Goal: Information Seeking & Learning: Learn about a topic

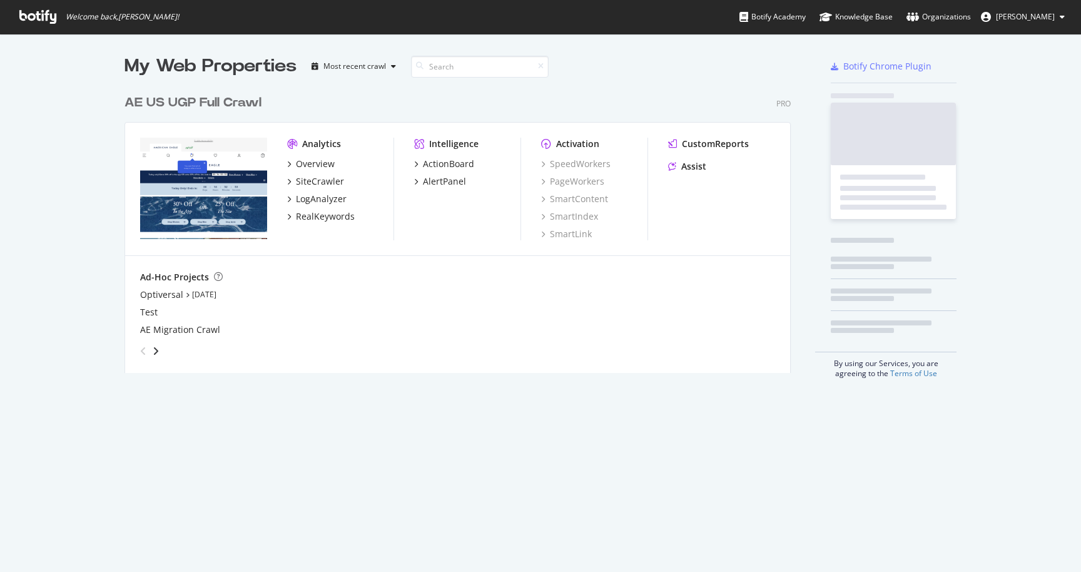
scroll to position [572, 1081]
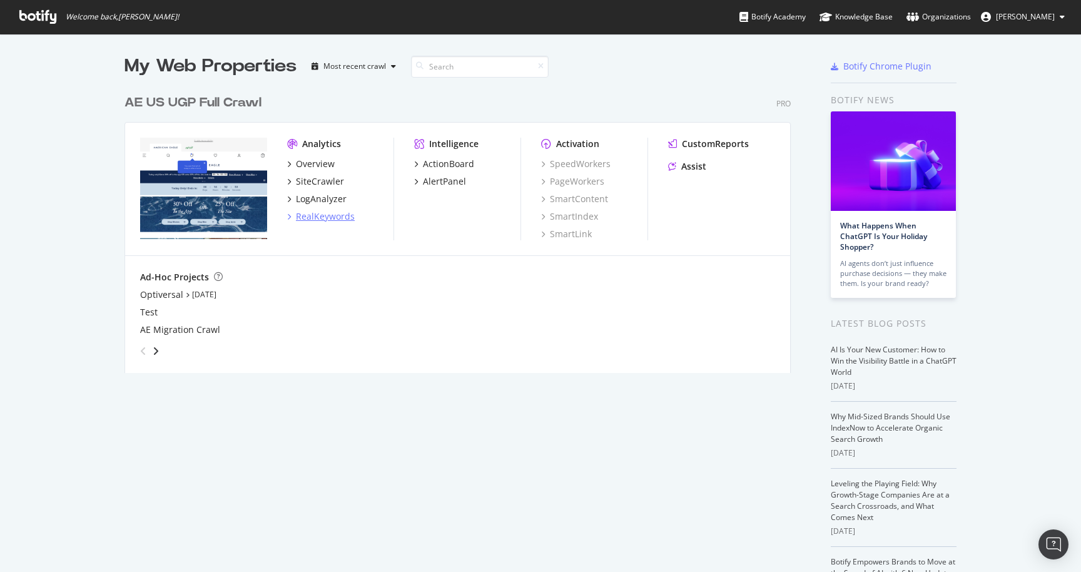
click at [332, 221] on div "RealKeywords" at bounding box center [325, 216] width 59 height 13
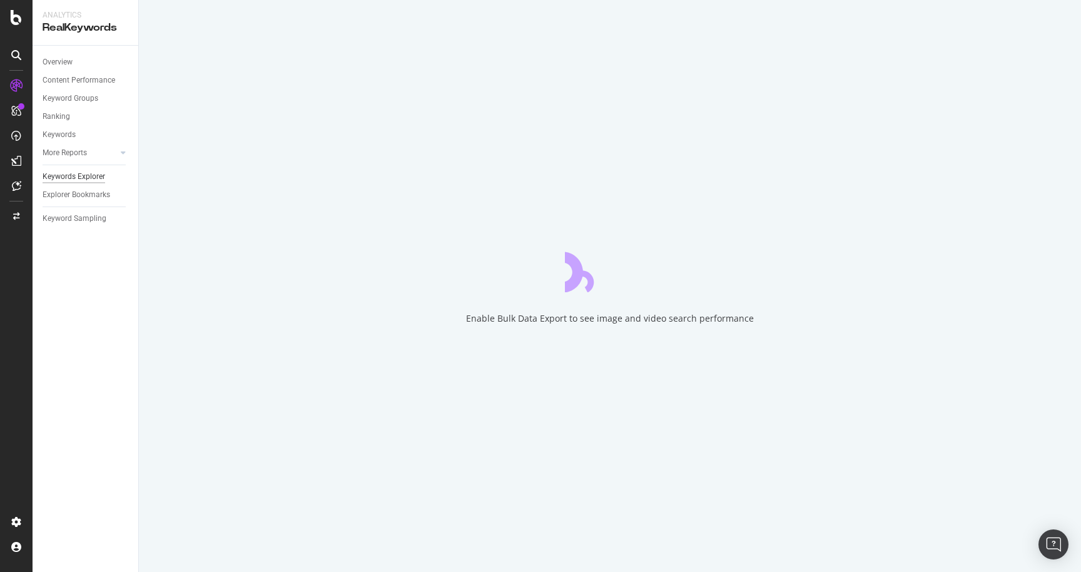
click at [73, 177] on div "Keywords Explorer" at bounding box center [74, 176] width 63 height 13
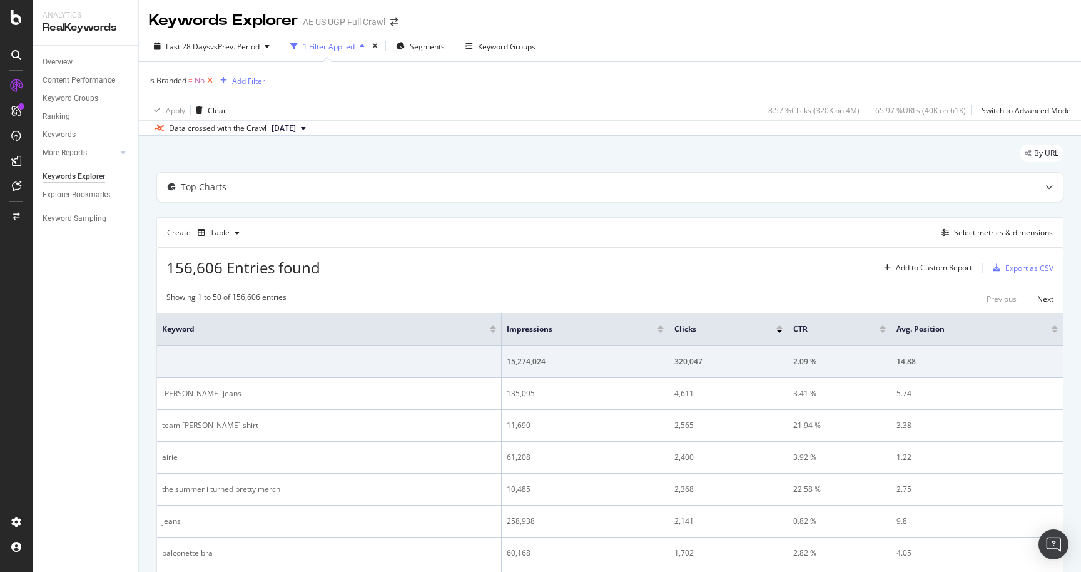
click at [213, 80] on icon at bounding box center [209, 80] width 11 height 13
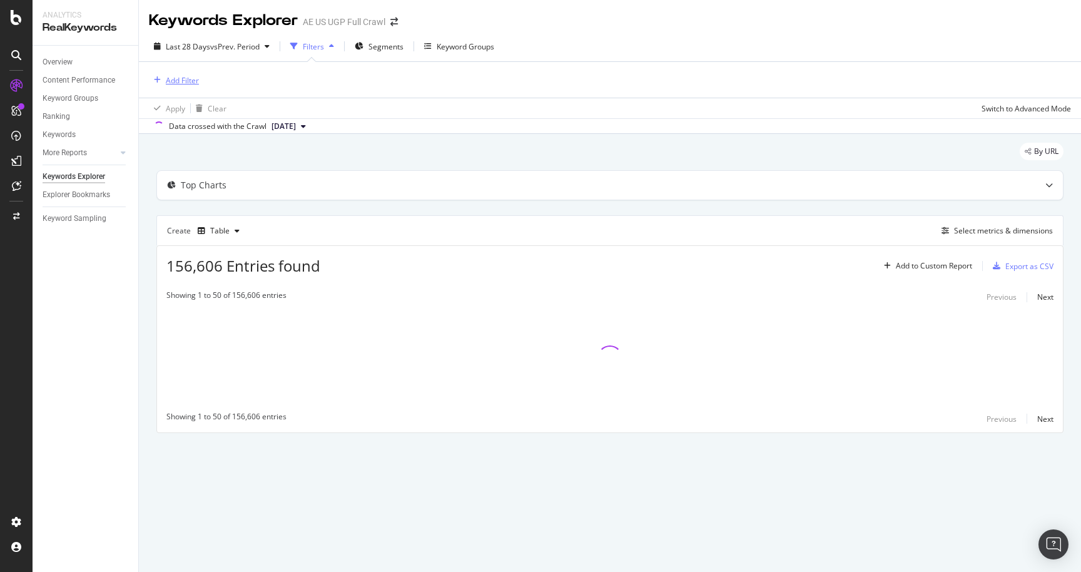
click at [179, 80] on div "Add Filter" at bounding box center [182, 80] width 33 height 11
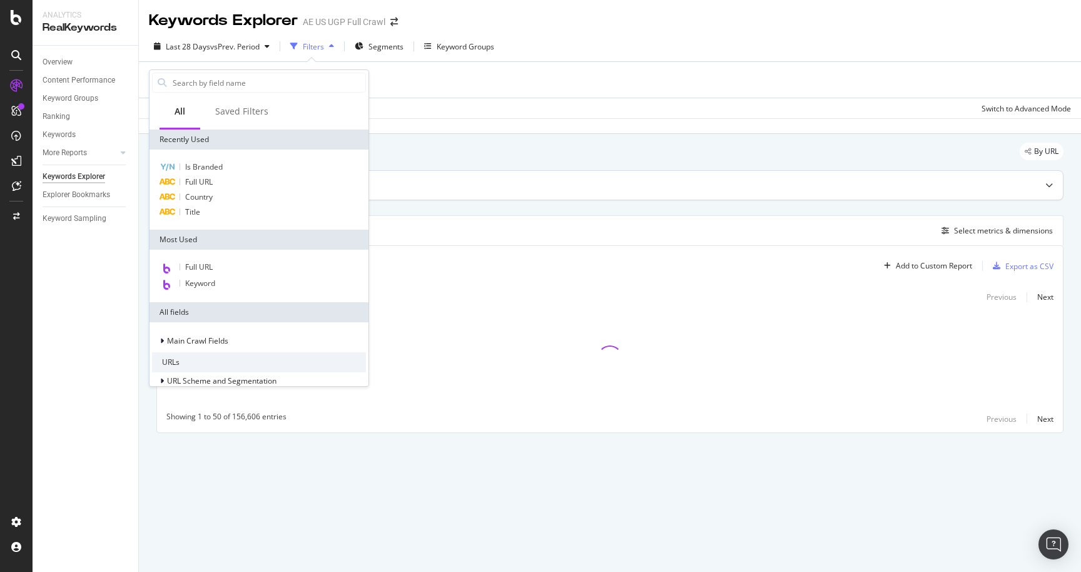
click at [215, 179] on div "Full URL" at bounding box center [259, 181] width 214 height 15
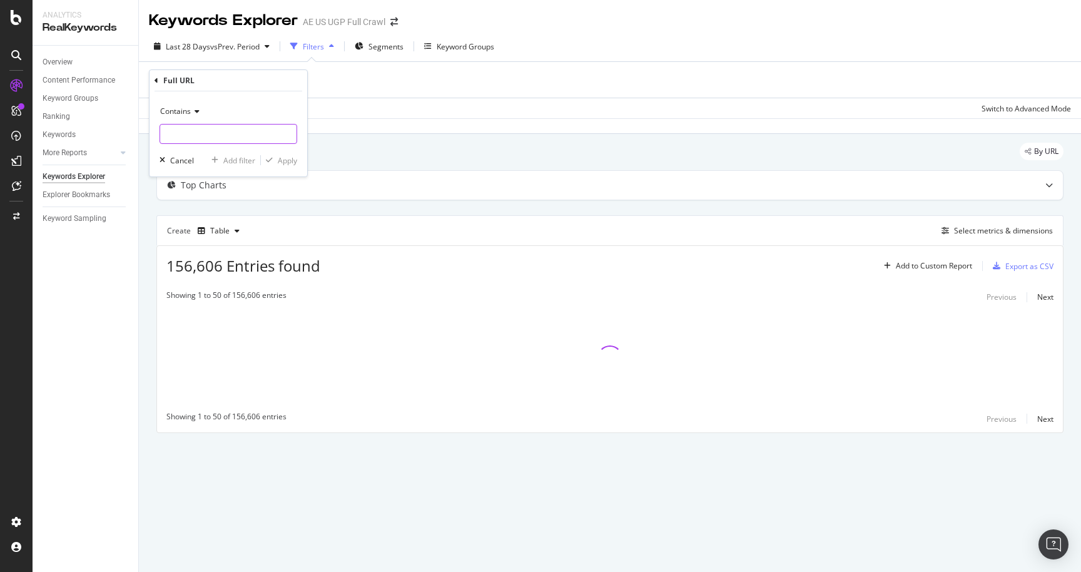
click at [214, 136] on input "text" at bounding box center [228, 134] width 136 height 20
type input "/o/"
click at [276, 158] on div "button" at bounding box center [269, 160] width 17 height 8
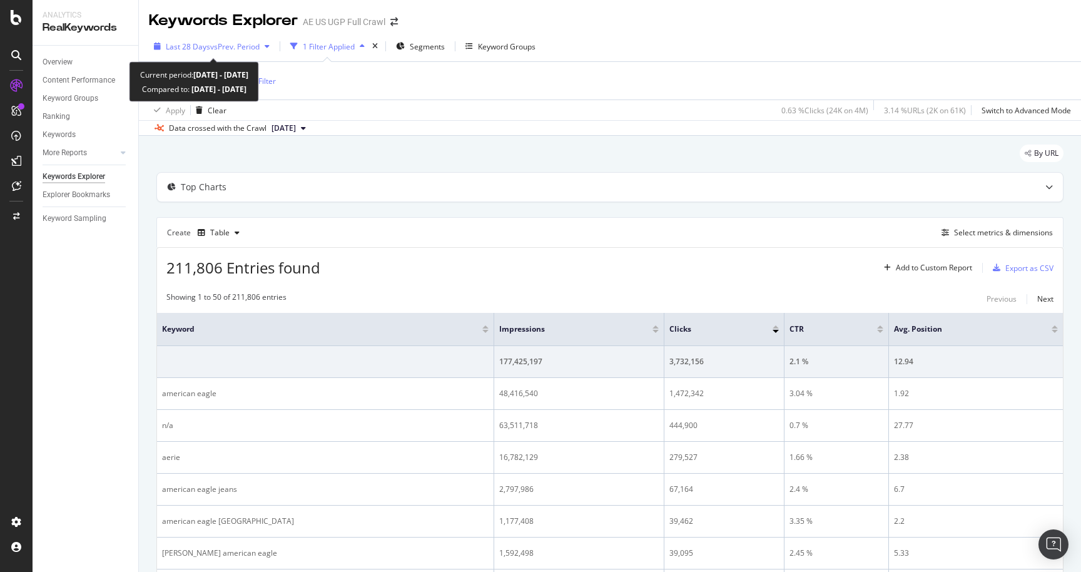
click at [234, 48] on span "vs Prev. Period" at bounding box center [234, 46] width 49 height 11
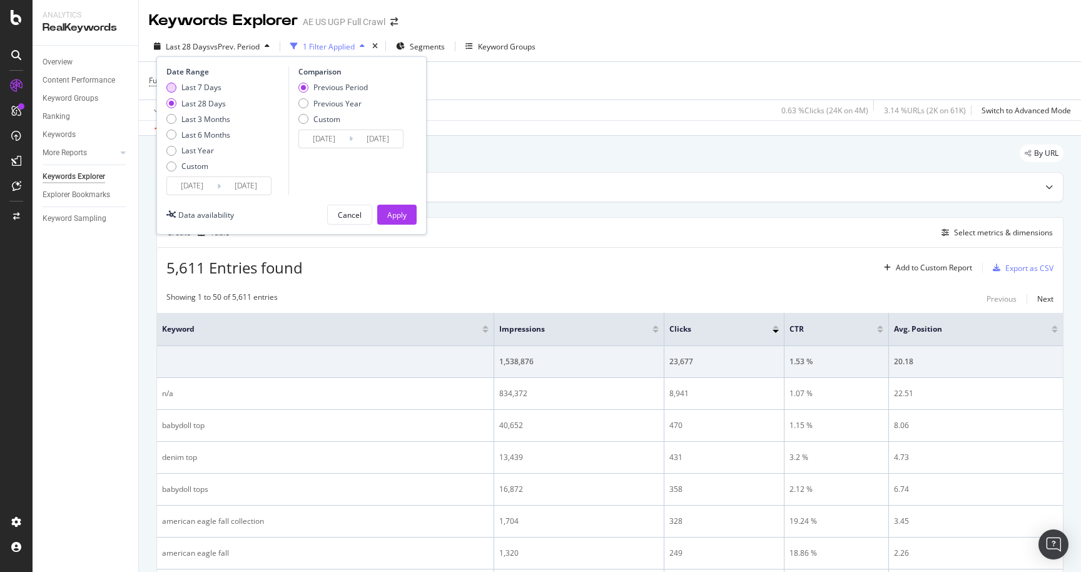
click at [195, 88] on div "Last 7 Days" at bounding box center [201, 87] width 40 height 11
type input "[DATE]"
drag, startPoint x: 395, startPoint y: 218, endPoint x: 857, endPoint y: 229, distance: 462.9
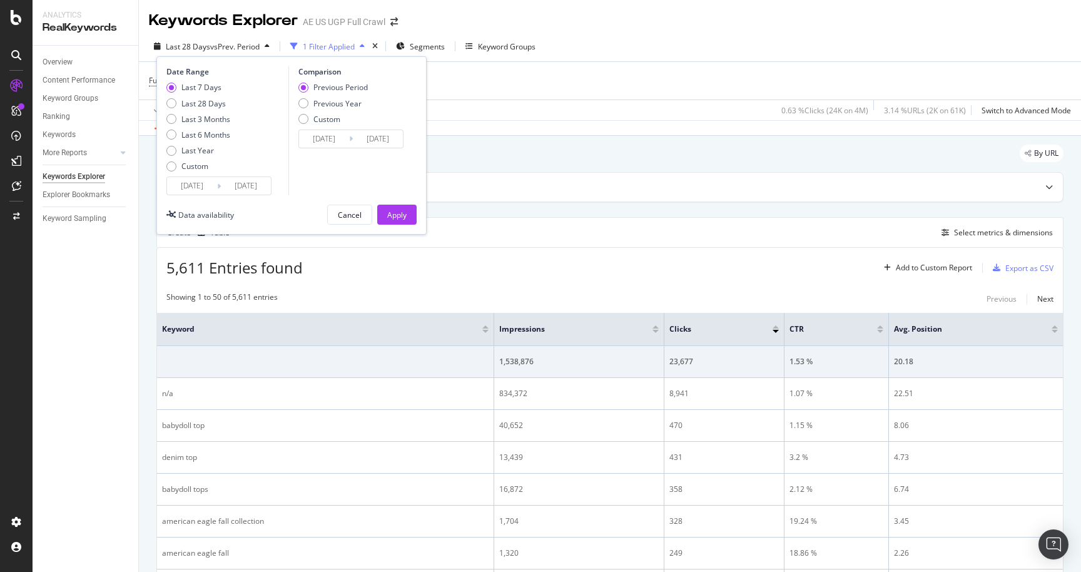
click at [395, 218] on div "Apply" at bounding box center [396, 215] width 19 height 11
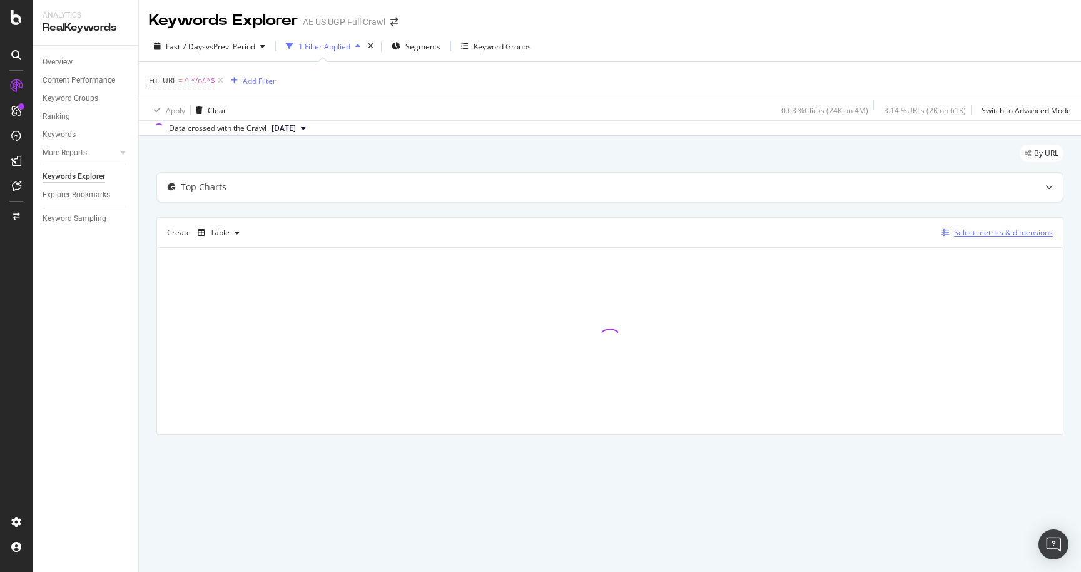
click at [976, 233] on div "Select metrics & dimensions" at bounding box center [1003, 232] width 99 height 11
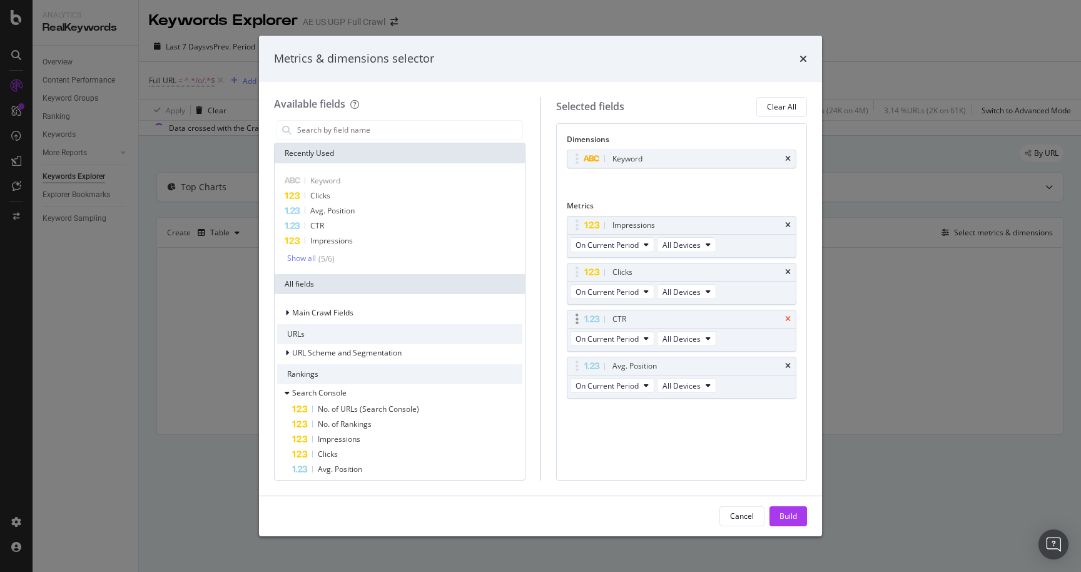
click at [785, 314] on div "CTR" at bounding box center [681, 319] width 229 height 18
click at [786, 315] on icon "times" at bounding box center [788, 319] width 6 height 8
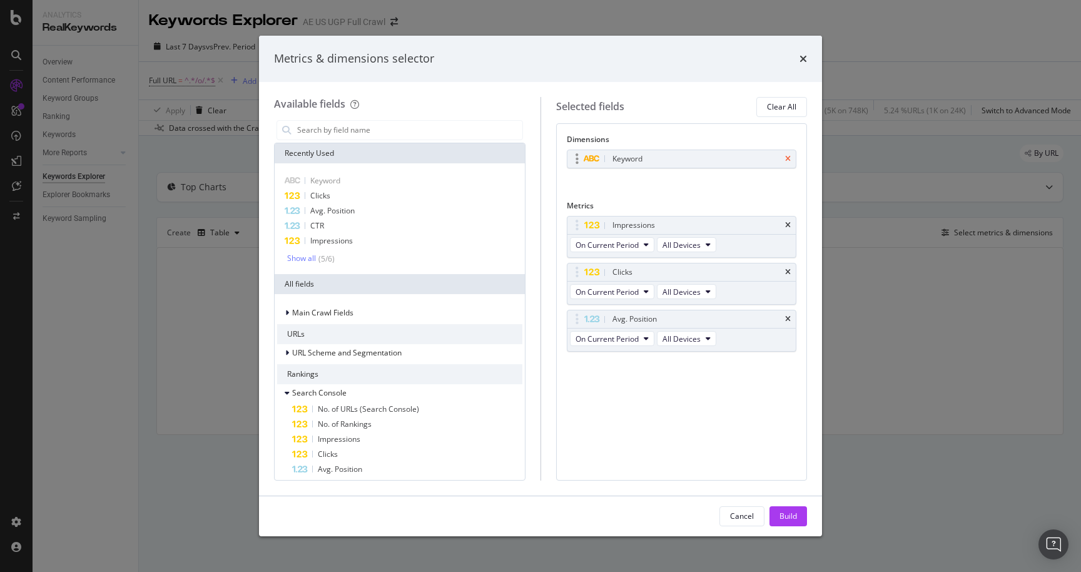
click at [785, 157] on icon "times" at bounding box center [788, 159] width 6 height 8
click at [337, 130] on input "modal" at bounding box center [409, 130] width 226 height 19
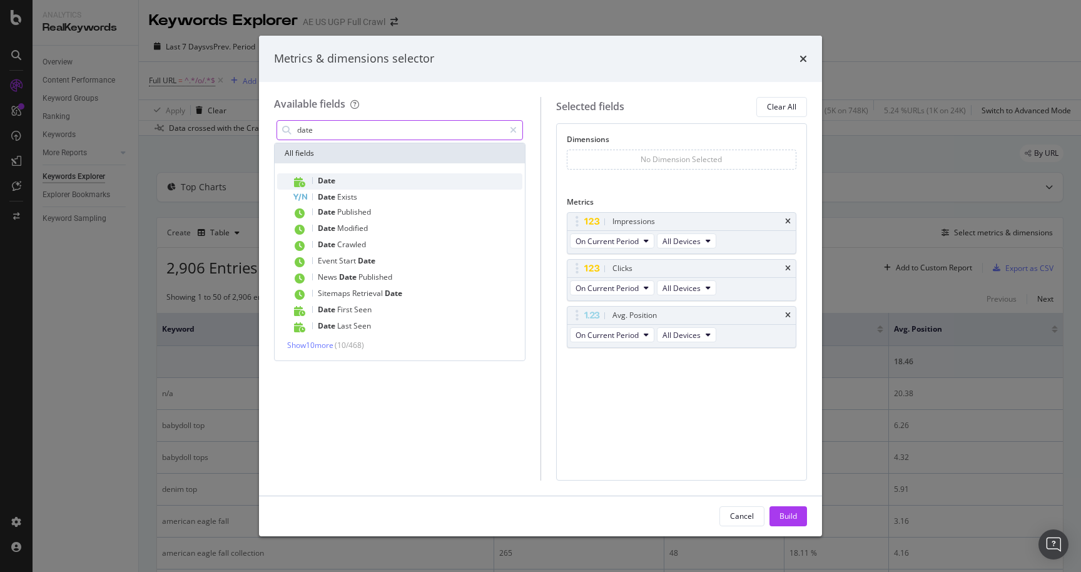
type input "date"
click at [340, 176] on div "Date" at bounding box center [407, 181] width 230 height 16
click at [789, 320] on icon "times" at bounding box center [788, 319] width 6 height 8
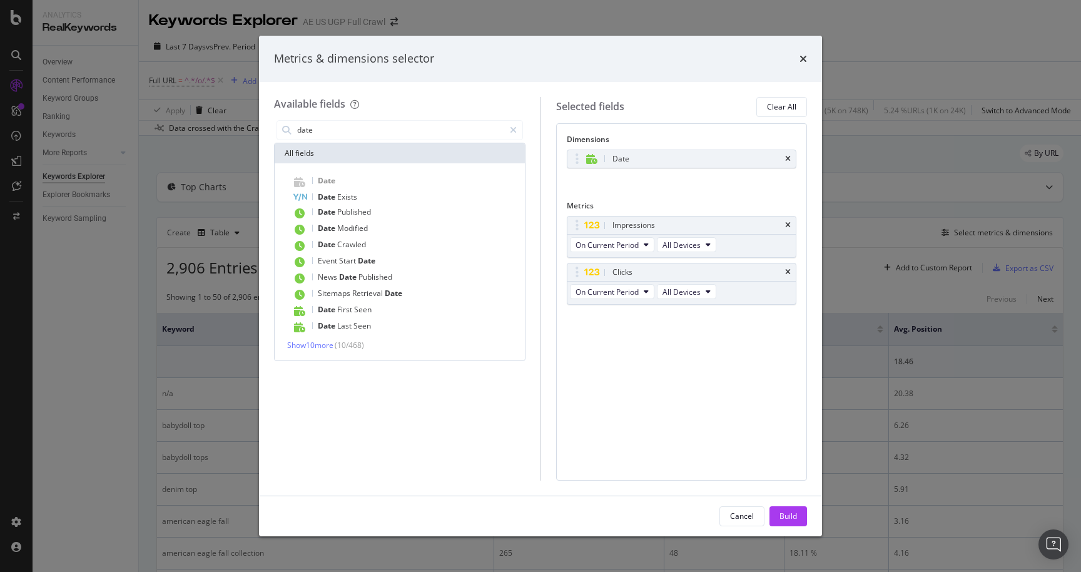
click at [787, 520] on div "Build" at bounding box center [788, 515] width 18 height 11
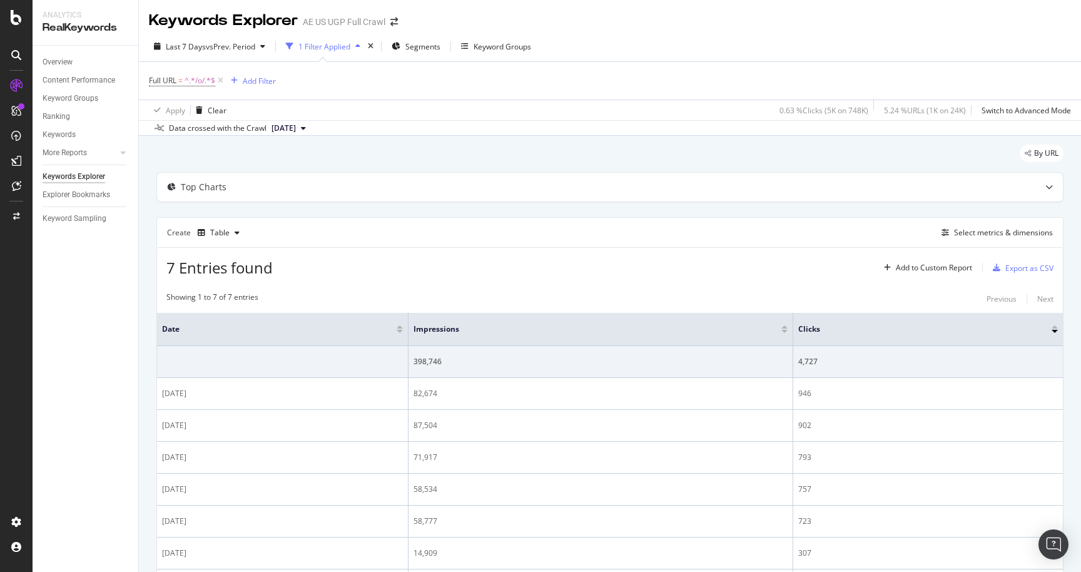
click at [403, 328] on div at bounding box center [399, 326] width 6 height 3
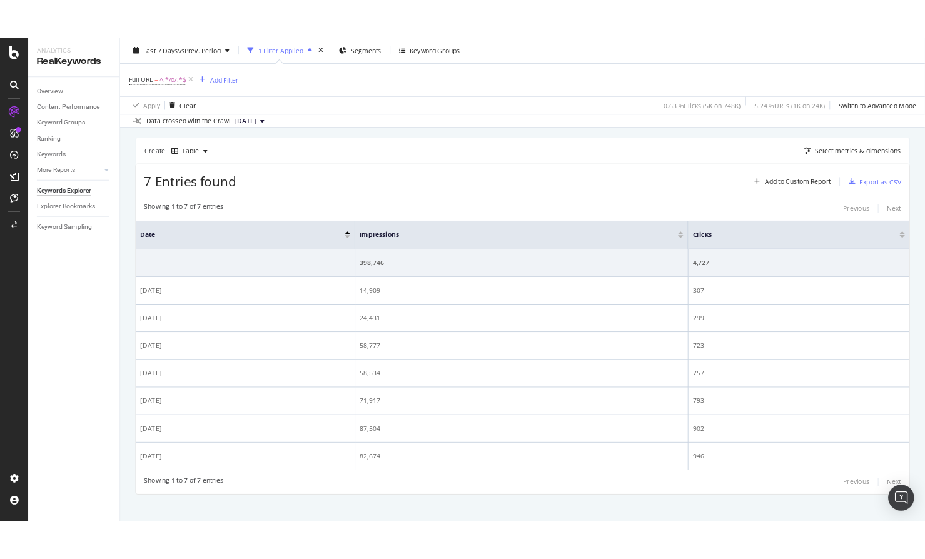
scroll to position [101, 0]
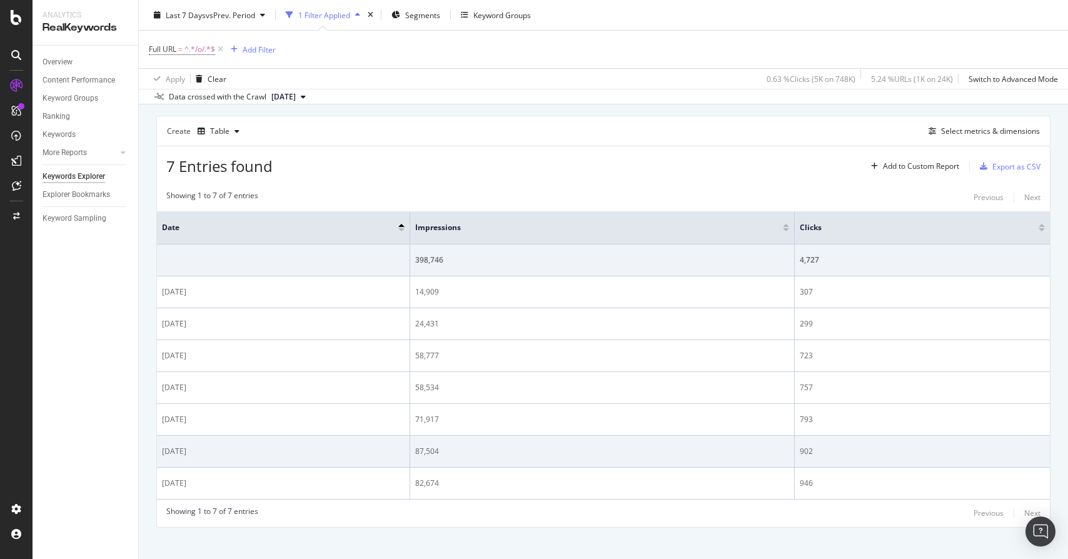
click at [422, 453] on div "87,504" at bounding box center [602, 451] width 374 height 11
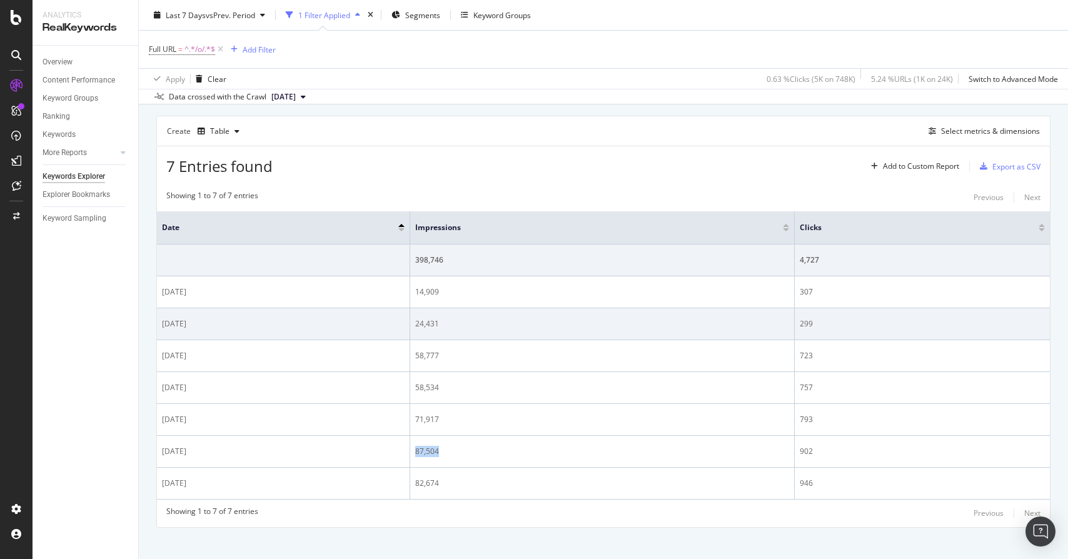
copy div "87,504"
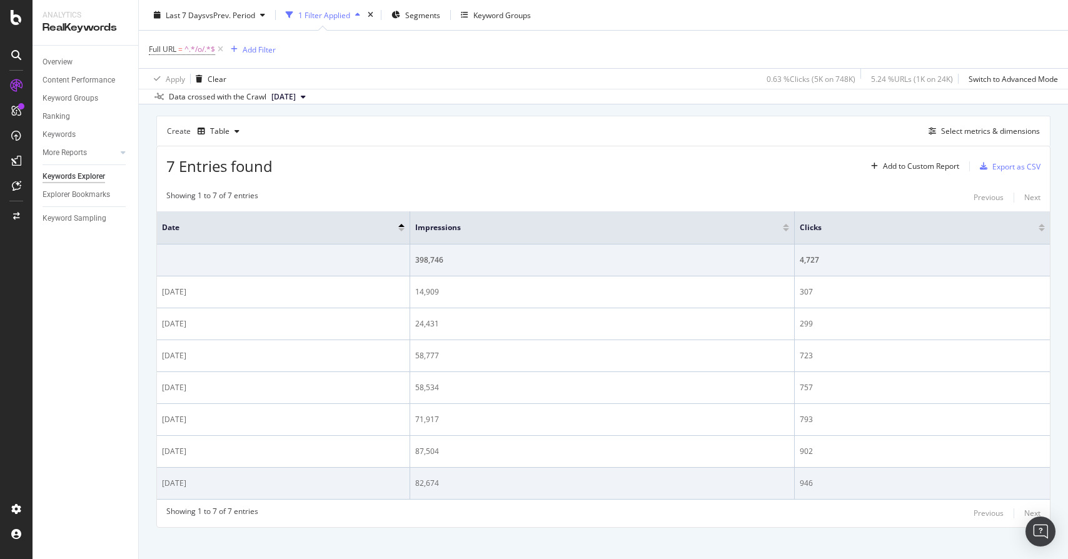
click at [427, 482] on div "82,674" at bounding box center [602, 483] width 374 height 11
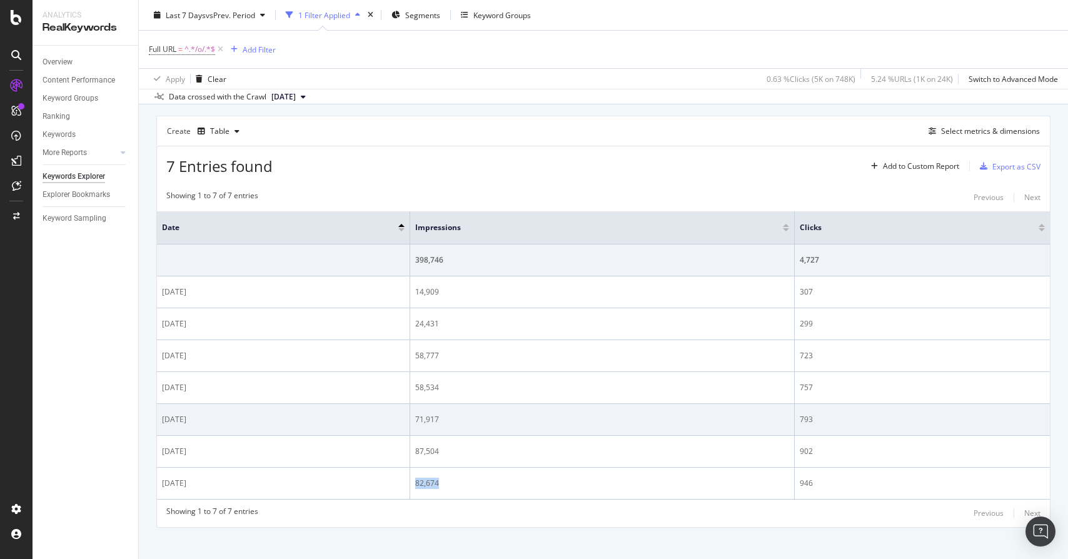
copy div "82,674"
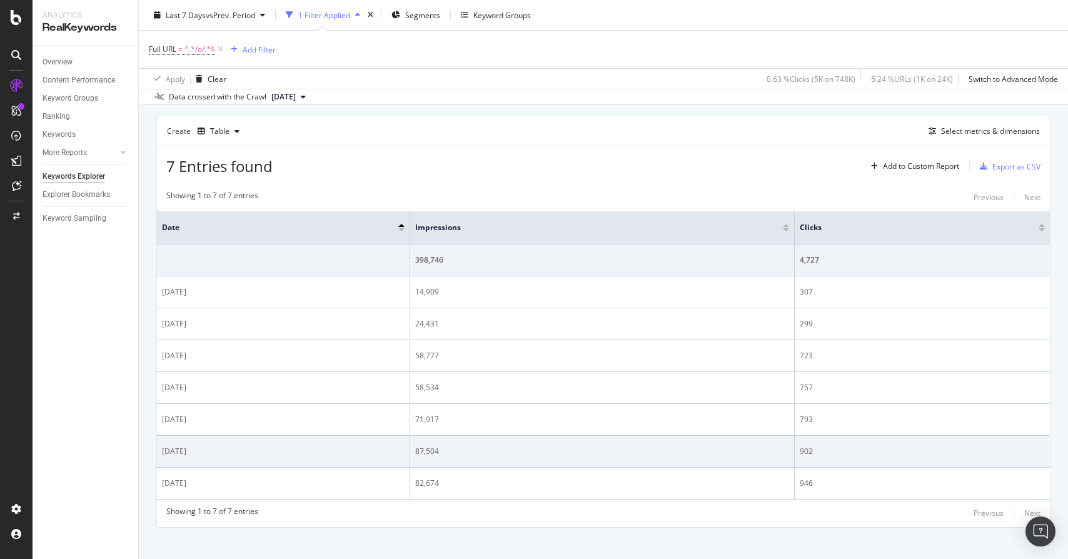
click at [805, 452] on div "902" at bounding box center [922, 451] width 245 height 11
copy div "902"
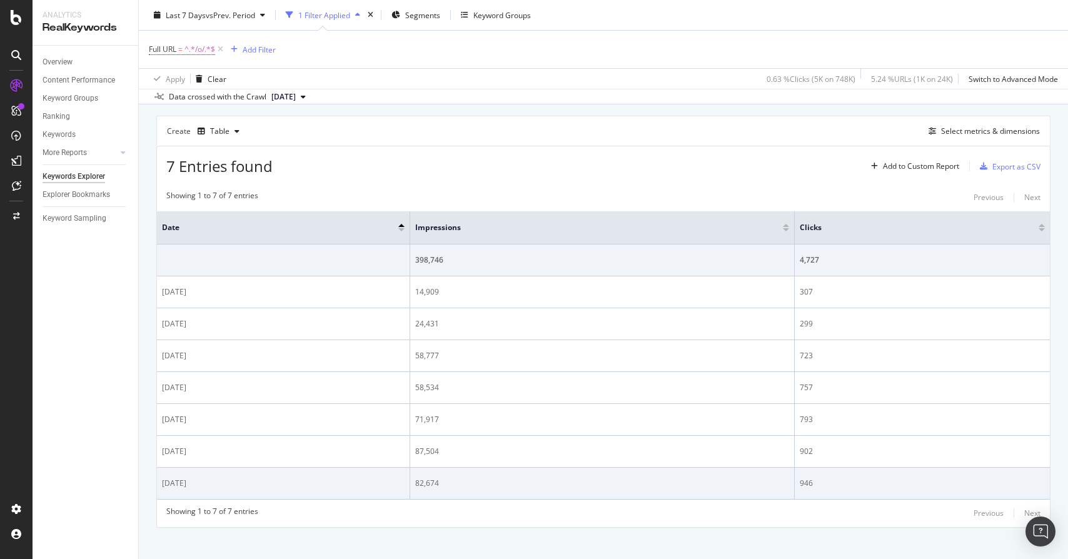
click at [805, 480] on div "946" at bounding box center [922, 483] width 245 height 11
copy div "946"
